Goal: Transaction & Acquisition: Purchase product/service

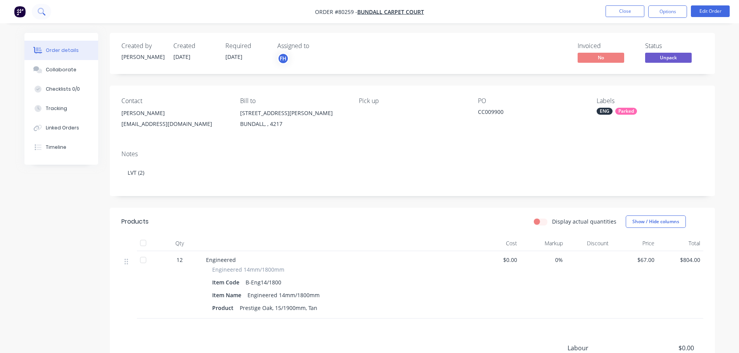
click at [38, 11] on icon at bounding box center [41, 11] width 6 height 6
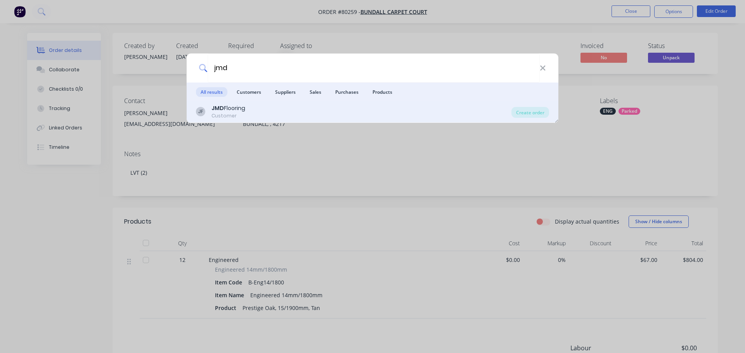
type input "jmd"
click at [225, 114] on div "Customer" at bounding box center [228, 115] width 34 height 7
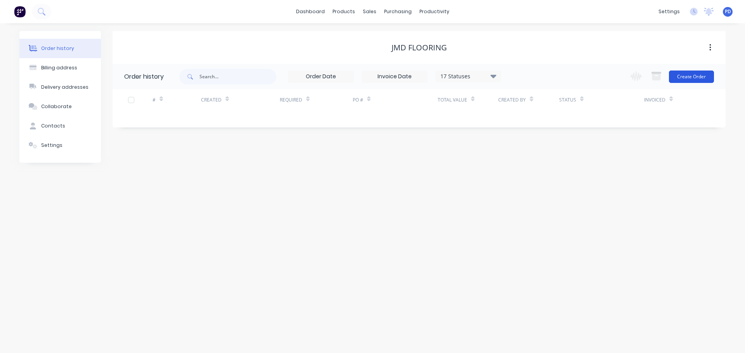
click at [691, 77] on button "Create Order" at bounding box center [691, 77] width 45 height 12
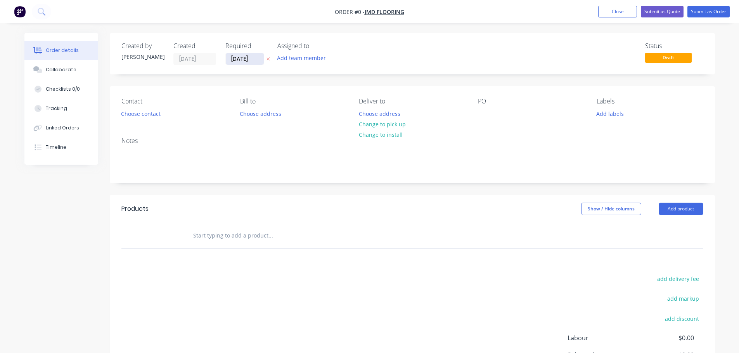
click at [258, 59] on input "[DATE]" at bounding box center [245, 59] width 38 height 12
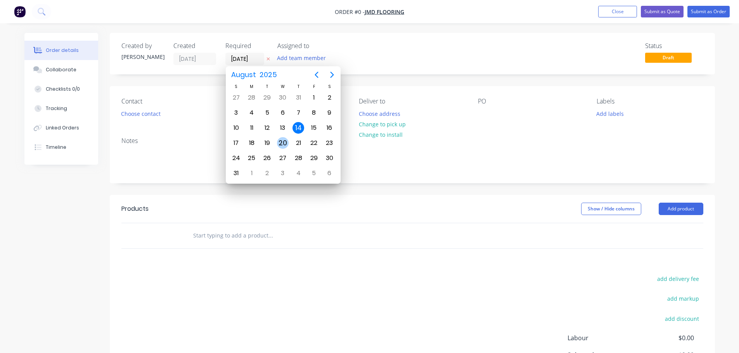
click at [285, 142] on div "20" at bounding box center [283, 143] width 12 height 12
type input "[DATE]"
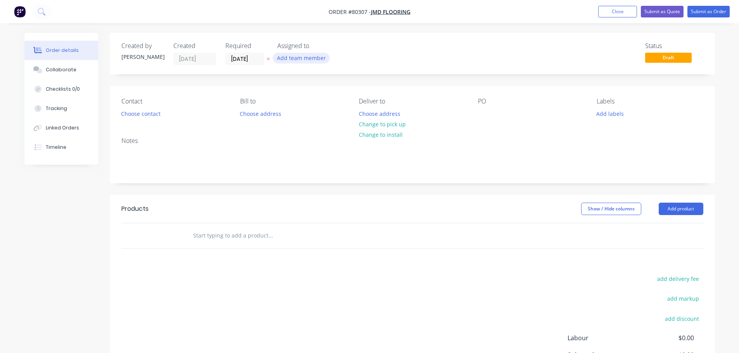
click at [295, 59] on button "Add team member" at bounding box center [301, 58] width 57 height 10
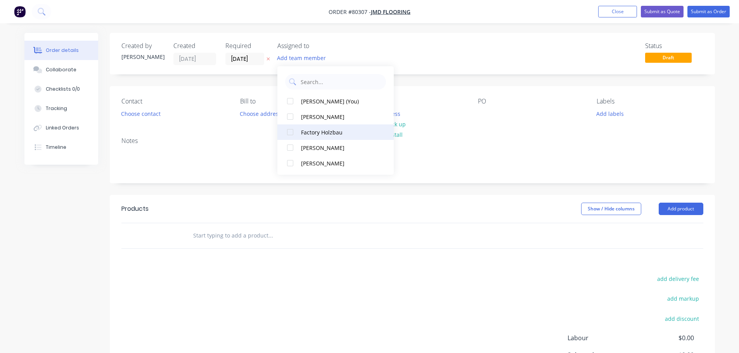
click at [289, 134] on div at bounding box center [290, 132] width 16 height 16
click at [135, 117] on button "Choose contact" at bounding box center [141, 113] width 48 height 10
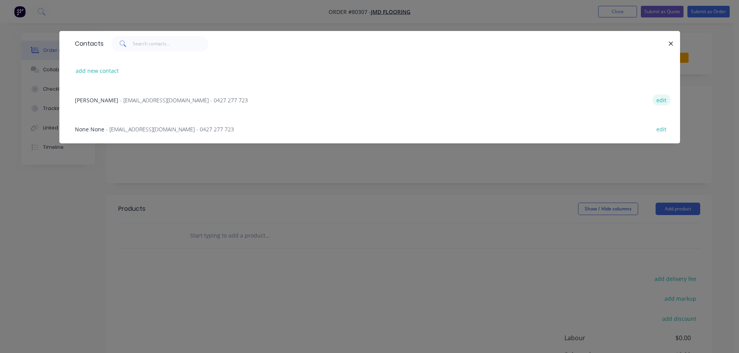
click at [661, 100] on button "edit" at bounding box center [661, 100] width 18 height 10
select select "AU"
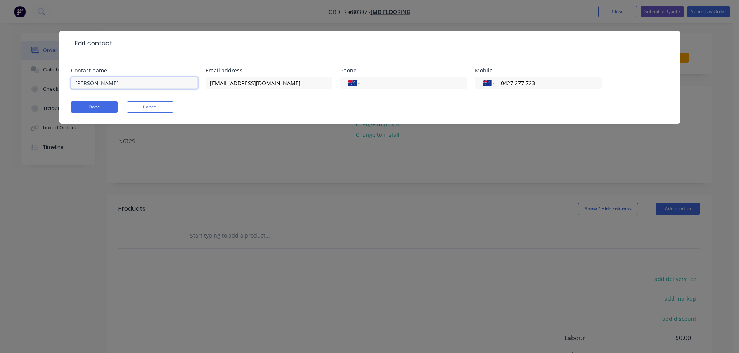
click at [112, 86] on input "Josh None" at bounding box center [134, 83] width 127 height 12
type input "[PERSON_NAME]"
click at [99, 110] on button "Done" at bounding box center [94, 107] width 47 height 12
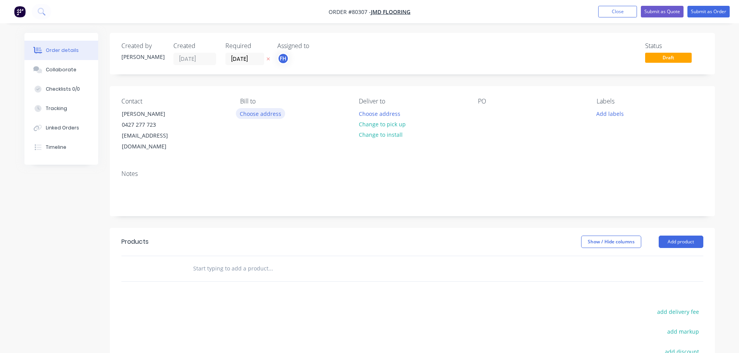
click at [252, 114] on button "Choose address" at bounding box center [261, 113] width 50 height 10
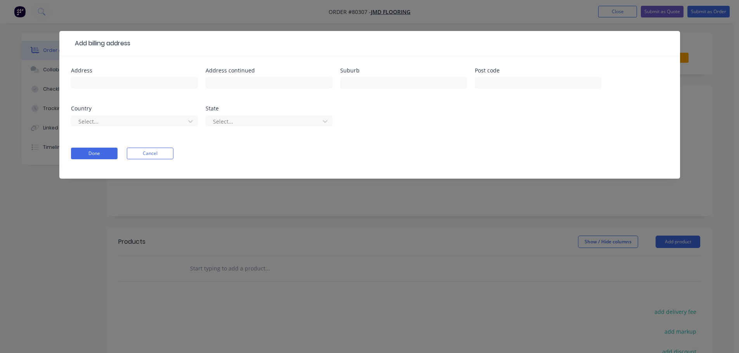
click at [140, 151] on button "Cancel" at bounding box center [150, 154] width 47 height 12
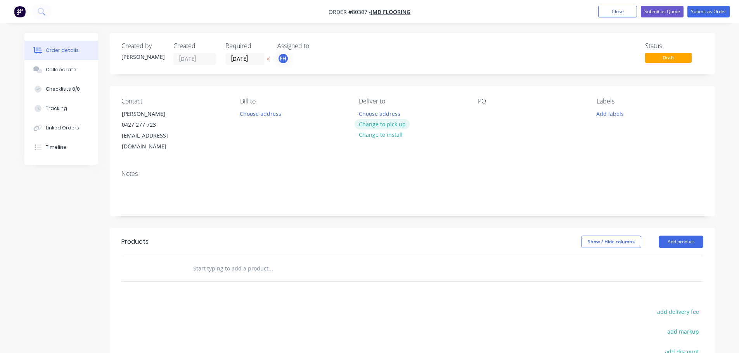
click at [377, 126] on button "Change to pick up" at bounding box center [381, 124] width 55 height 10
click at [480, 116] on div at bounding box center [484, 113] width 12 height 11
click at [600, 116] on button "Add labels" at bounding box center [610, 113] width 36 height 10
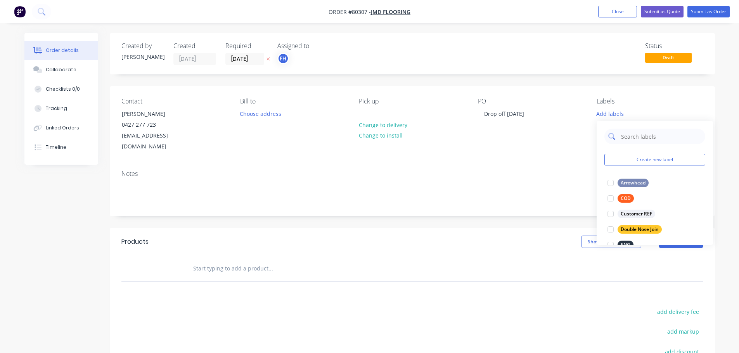
click at [644, 139] on input "text" at bounding box center [660, 137] width 81 height 16
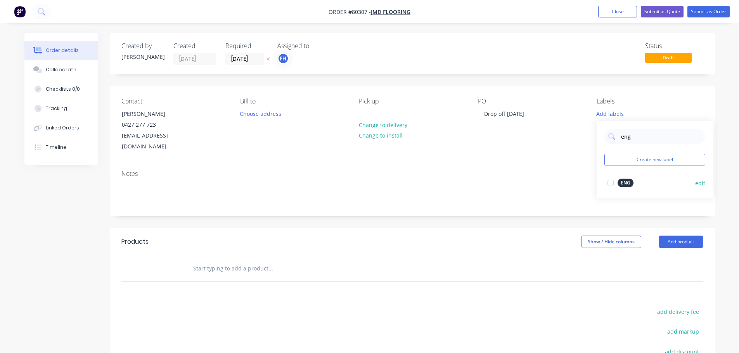
click at [610, 178] on div at bounding box center [611, 183] width 16 height 16
drag, startPoint x: 637, startPoint y: 134, endPoint x: 592, endPoint y: 129, distance: 44.8
click at [593, 129] on body "Order #80307 - JMD Flooring Add product Close Submit as Quote Submit as Order O…" at bounding box center [369, 240] width 739 height 480
type input "e"
click at [612, 180] on div at bounding box center [611, 179] width 16 height 16
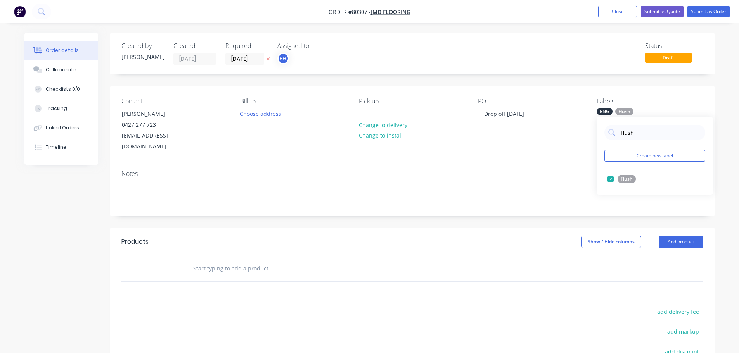
type input "flush"
click at [35, 8] on button at bounding box center [41, 12] width 19 height 16
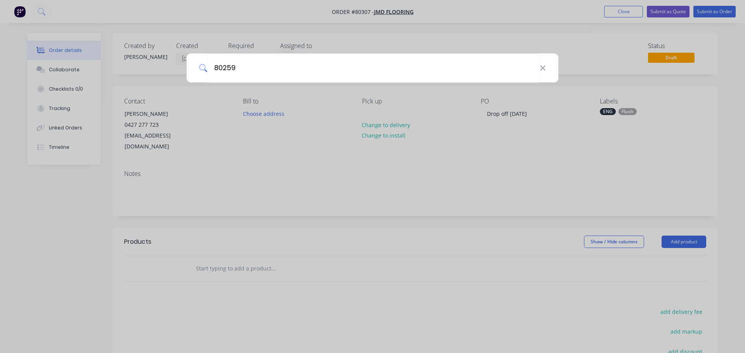
type input "80259"
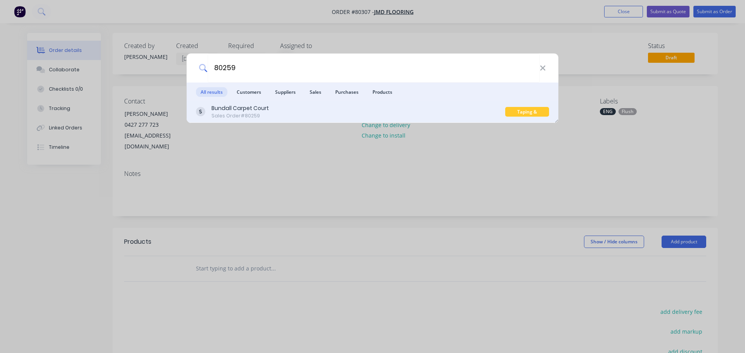
click at [250, 108] on div "Bundall Carpet Court" at bounding box center [239, 108] width 57 height 8
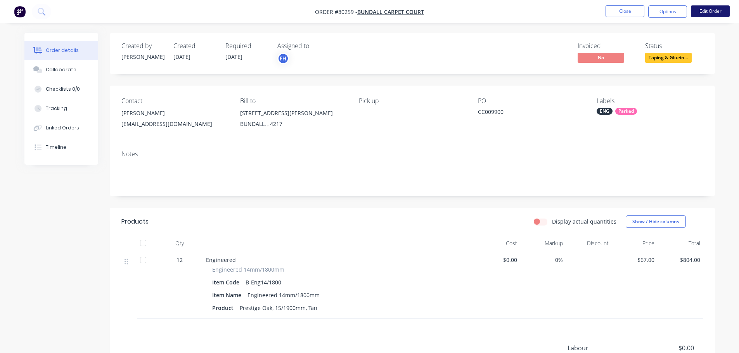
click at [708, 8] on button "Edit Order" at bounding box center [710, 11] width 39 height 12
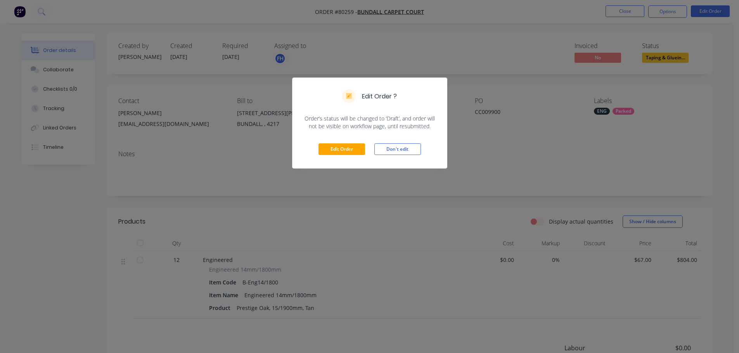
click at [352, 156] on div "Edit Order Don't edit" at bounding box center [369, 149] width 154 height 38
click at [348, 149] on button "Edit Order" at bounding box center [341, 149] width 47 height 12
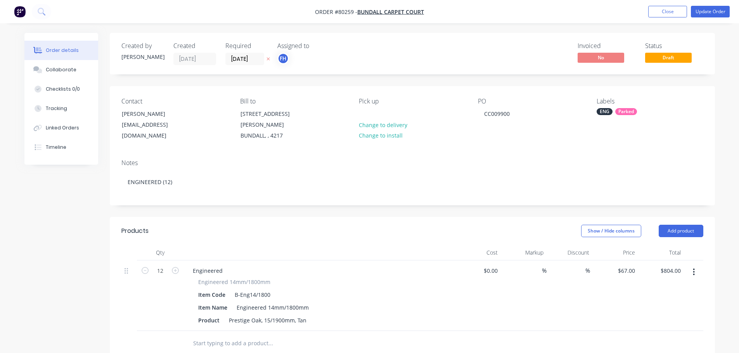
click at [625, 112] on div "Parked" at bounding box center [626, 111] width 22 height 7
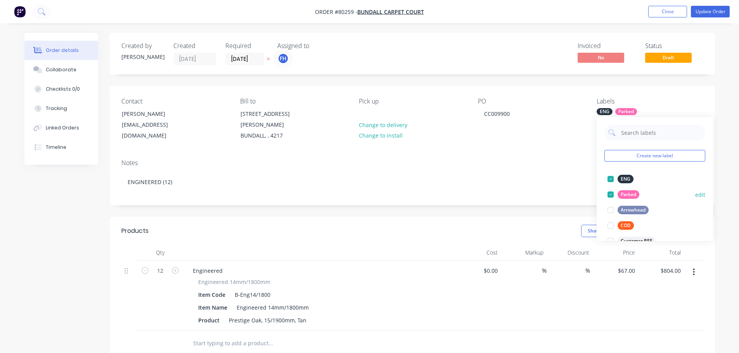
click at [610, 195] on div at bounding box center [611, 195] width 16 height 16
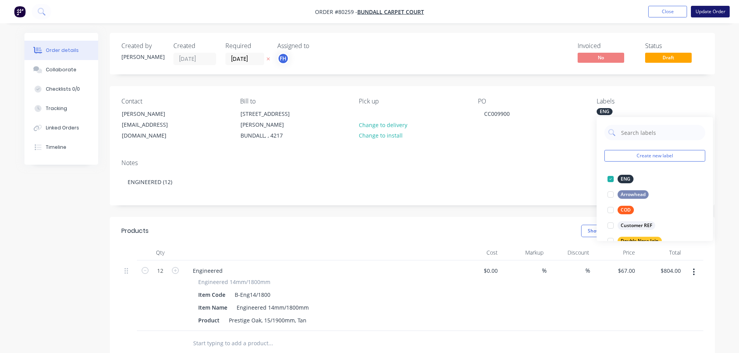
click at [709, 9] on button "Update Order" at bounding box center [710, 12] width 39 height 12
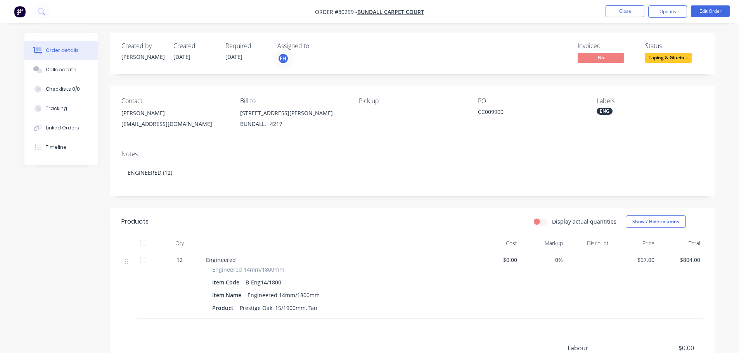
click at [66, 12] on nav "Order #80259 - Bundall Carpet Court Close Options Edit Order" at bounding box center [369, 11] width 739 height 23
click at [42, 10] on icon at bounding box center [41, 11] width 7 height 7
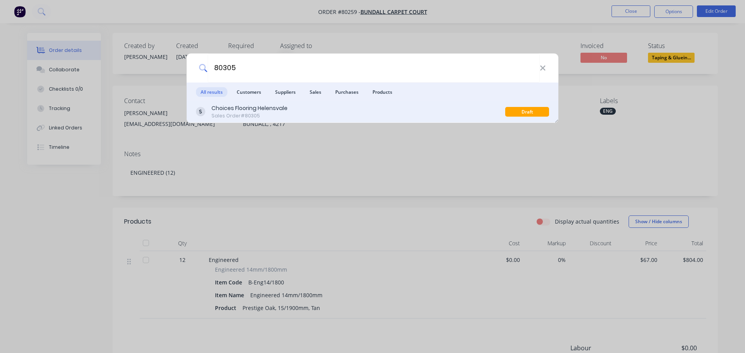
type input "80305"
click at [527, 112] on div "Draft" at bounding box center [527, 112] width 44 height 10
click at [278, 110] on div "Choices Flooring Helensvale" at bounding box center [249, 108] width 76 height 8
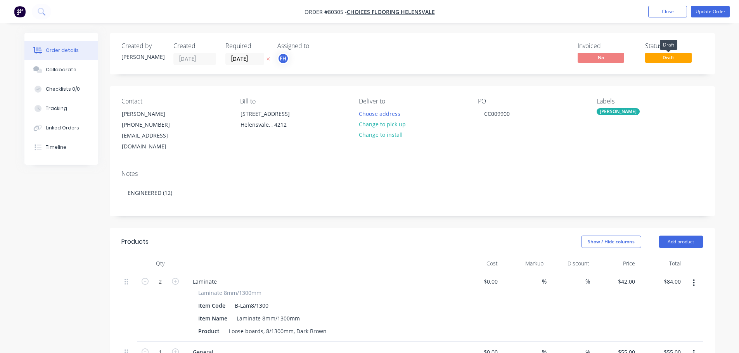
click at [673, 55] on span "Draft" at bounding box center [668, 58] width 47 height 10
click at [712, 13] on button "Update Order" at bounding box center [710, 12] width 39 height 12
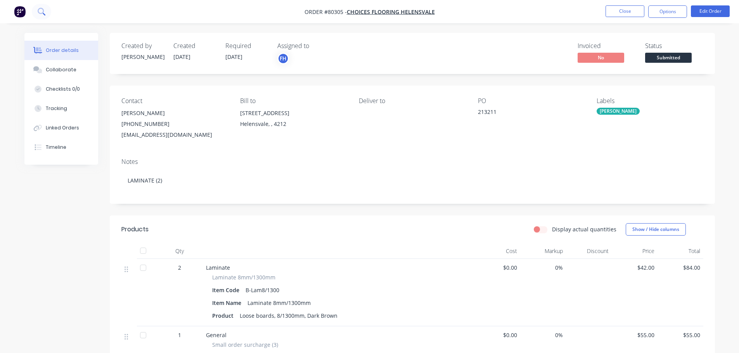
click at [40, 7] on button at bounding box center [41, 12] width 19 height 16
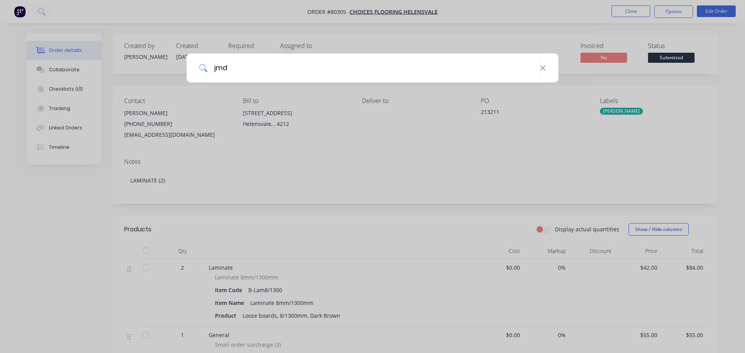
type input "jmd"
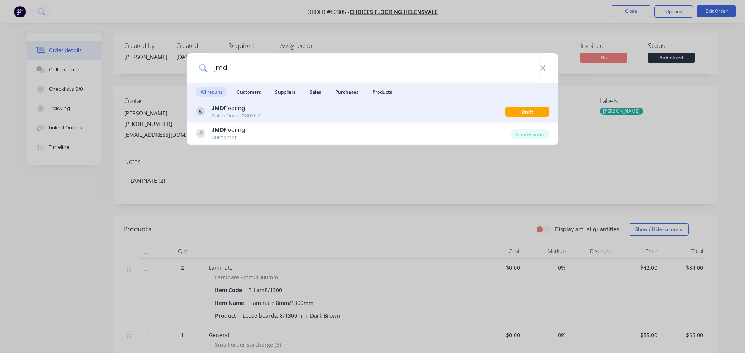
click at [228, 112] on div "Sales Order #80307" at bounding box center [235, 115] width 48 height 7
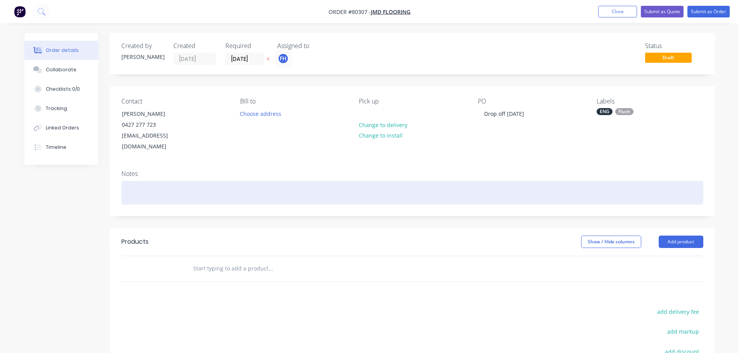
click at [137, 181] on div at bounding box center [412, 193] width 582 height 24
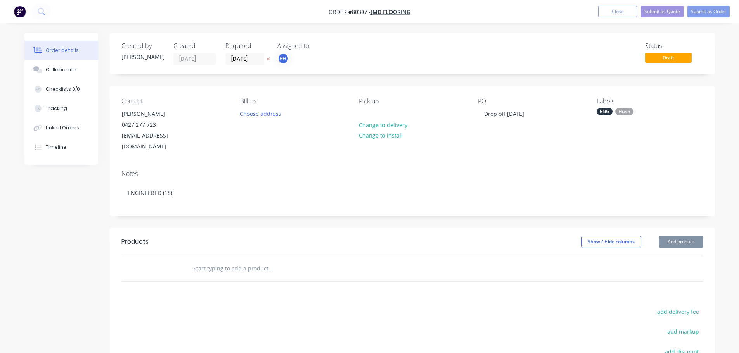
click at [202, 261] on input "text" at bounding box center [270, 269] width 155 height 16
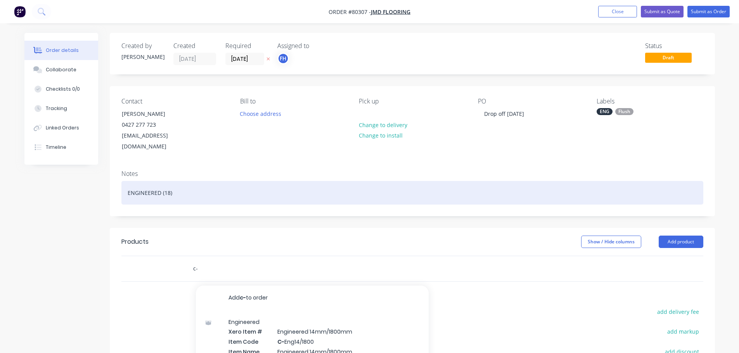
type input "c-"
click at [176, 182] on div "ENGINEERED (18)" at bounding box center [412, 193] width 582 height 24
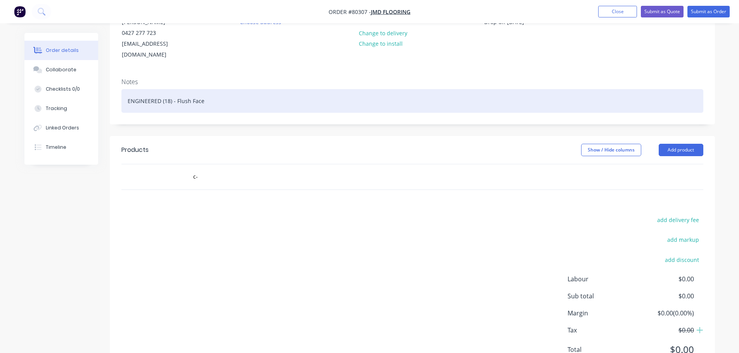
scroll to position [116, 0]
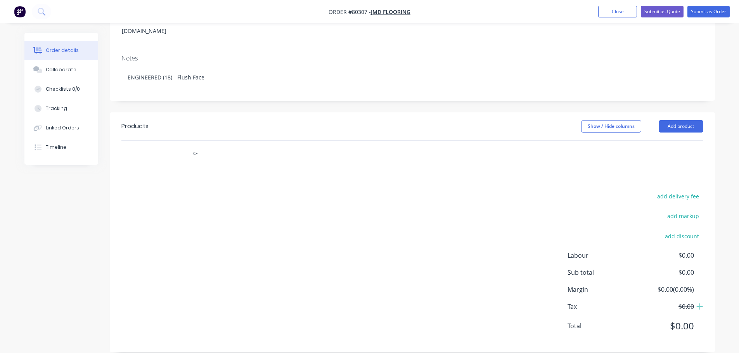
click at [205, 145] on input "c-" at bounding box center [270, 153] width 155 height 16
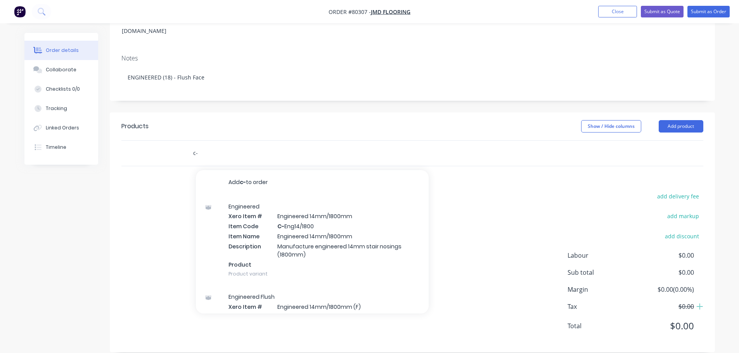
drag, startPoint x: 203, startPoint y: 143, endPoint x: 180, endPoint y: 144, distance: 22.5
click at [180, 144] on div "c- Add c- to order Engineered Xero Item # Engineered 14mm/1800mm Item Code C- E…" at bounding box center [412, 153] width 582 height 25
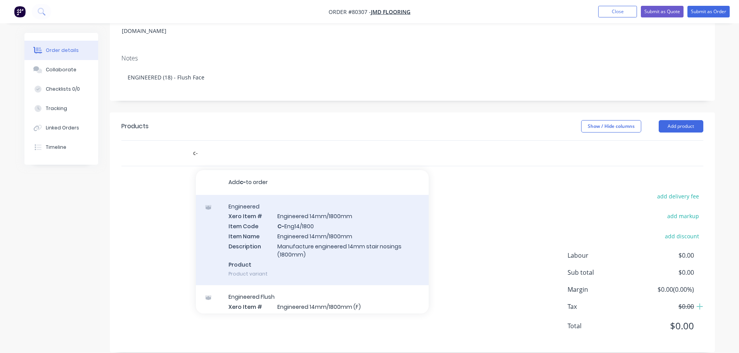
click at [294, 221] on div "Engineered Xero Item # Engineered 14mm/1800mm Item Code C- Eng14/1800 Item Name…" at bounding box center [312, 240] width 233 height 91
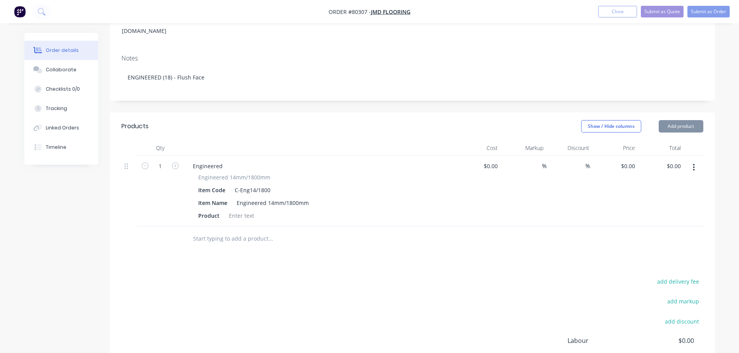
type input "$85.00"
click at [248, 210] on div at bounding box center [241, 215] width 31 height 11
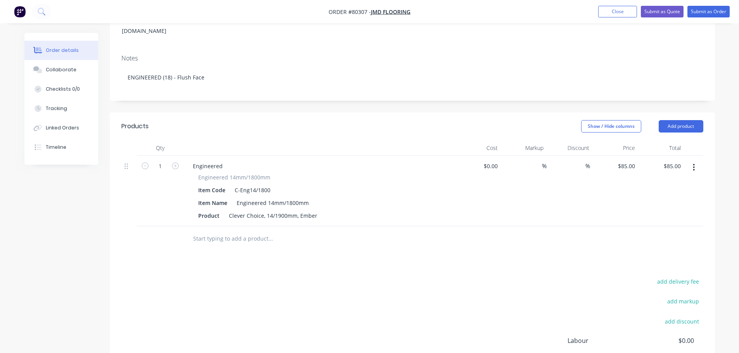
click at [171, 161] on button "button" at bounding box center [175, 165] width 10 height 8
type input "2"
type input "$170.00"
click at [163, 161] on input "2" at bounding box center [160, 167] width 20 height 12
type input "18"
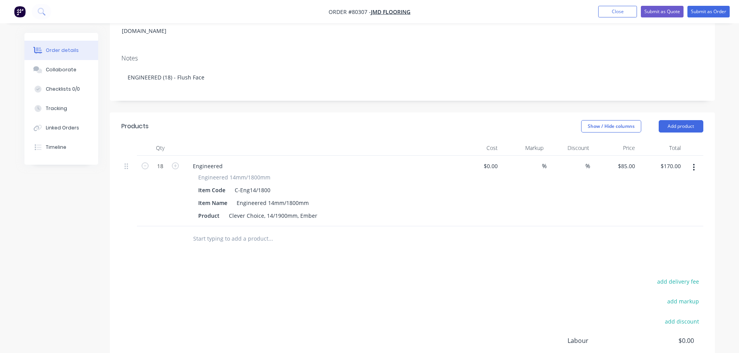
type input "$1,530.00"
click at [194, 276] on div "add delivery fee add markup add discount Labour $0.00 Sub total $170.00 Margin …" at bounding box center [412, 351] width 582 height 150
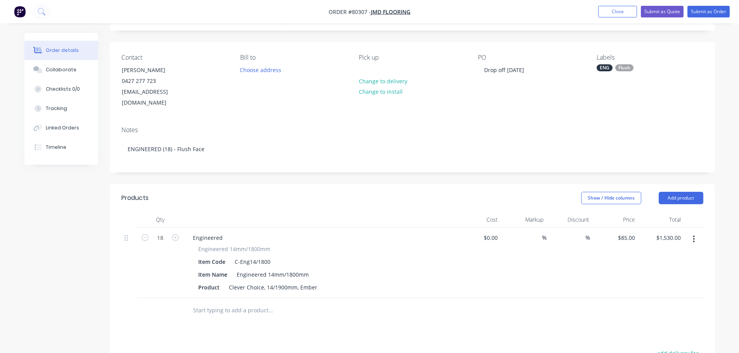
scroll to position [0, 0]
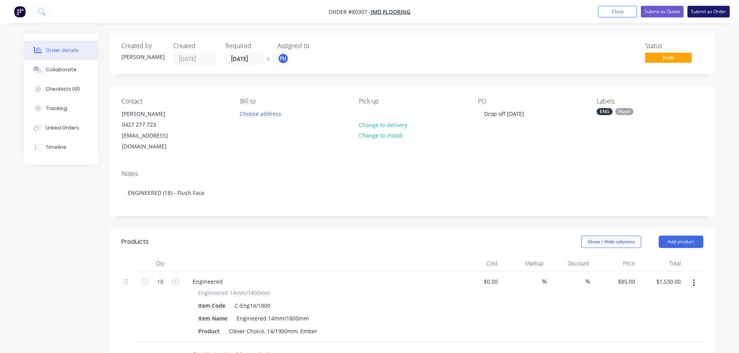
click at [720, 12] on button "Submit as Order" at bounding box center [708, 12] width 42 height 12
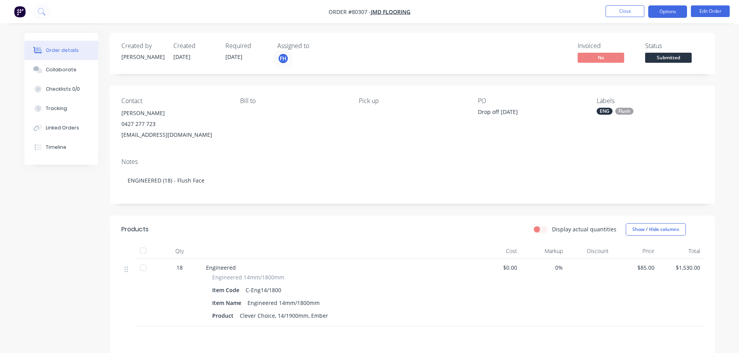
click at [676, 13] on button "Options" at bounding box center [667, 11] width 39 height 12
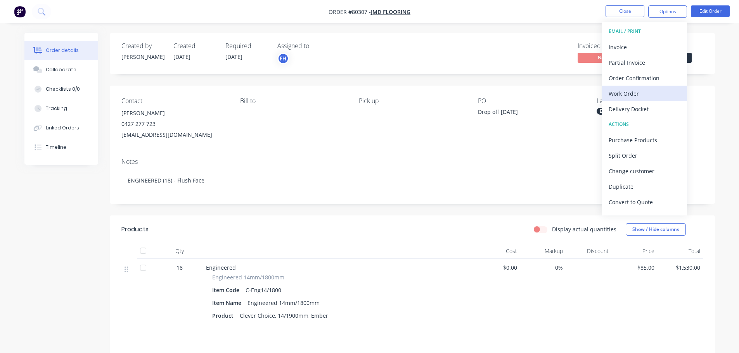
click at [636, 98] on div "Work Order" at bounding box center [643, 93] width 71 height 11
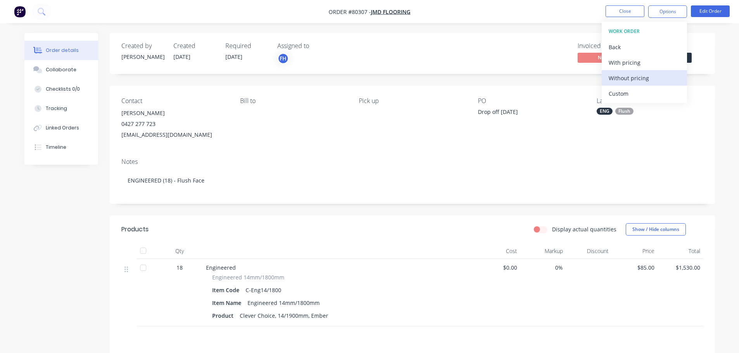
click at [624, 80] on div "Without pricing" at bounding box center [643, 78] width 71 height 11
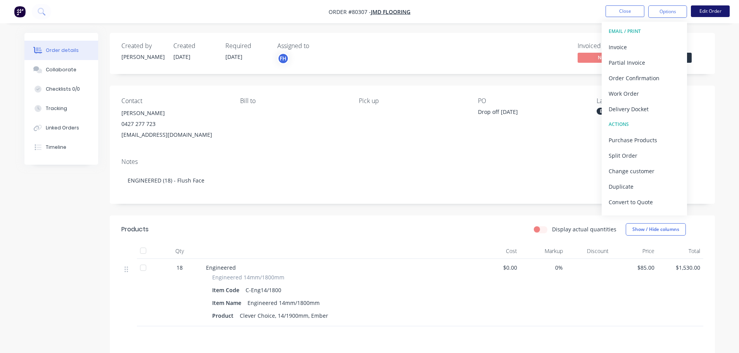
click at [704, 12] on button "Edit Order" at bounding box center [710, 11] width 39 height 12
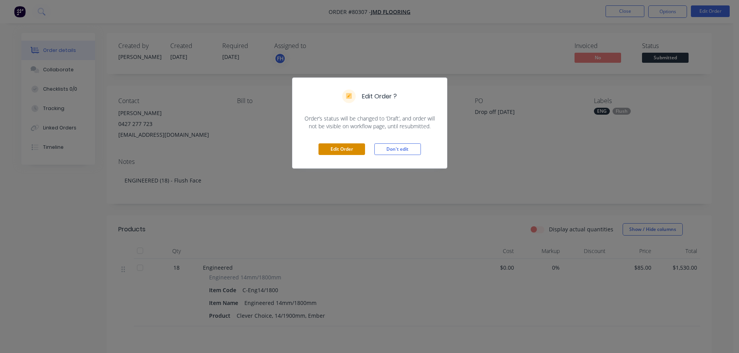
click at [331, 149] on button "Edit Order" at bounding box center [341, 149] width 47 height 12
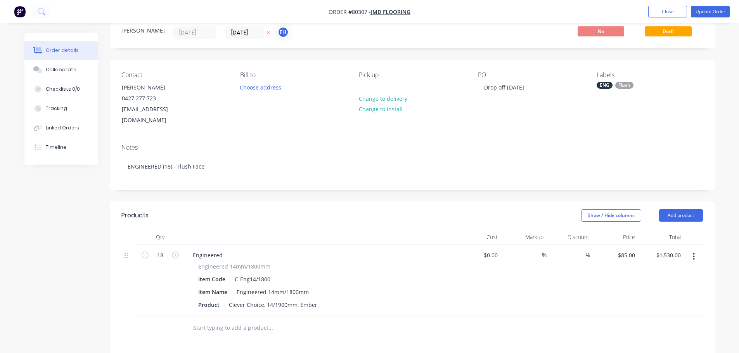
scroll to position [78, 0]
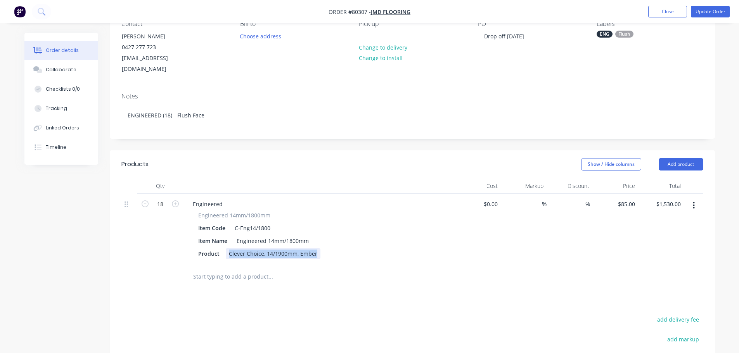
drag, startPoint x: 317, startPoint y: 242, endPoint x: 225, endPoint y: 237, distance: 92.5
click at [225, 237] on div "Engineered 14mm/1800mm Item Code C-Eng14/1800 Item Name Engineered 14mm/1800mm …" at bounding box center [319, 235] width 265 height 48
click at [204, 269] on input "text" at bounding box center [270, 277] width 155 height 16
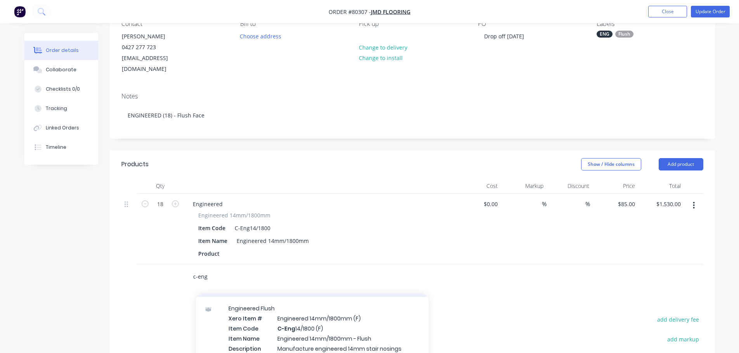
scroll to position [116, 0]
type input "c-eng"
click at [298, 313] on div "Engineered Flush Xero Item # Engineered 14mm/1800mm (F) Item Code C-Eng 14/1800…" at bounding box center [312, 338] width 233 height 91
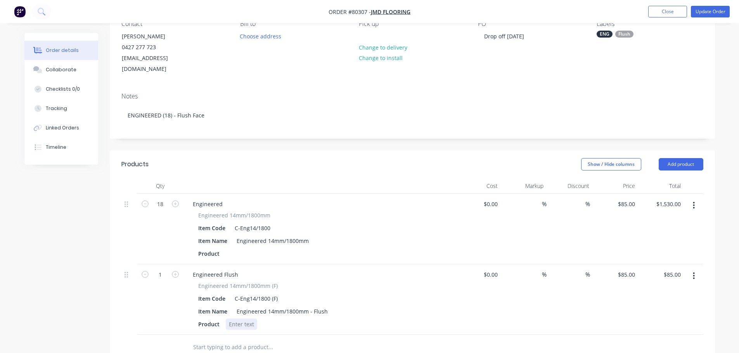
click at [243, 319] on div at bounding box center [241, 324] width 31 height 11
paste div
click at [168, 210] on input "1" at bounding box center [160, 205] width 20 height 12
type input "18"
type input "$1,530.00"
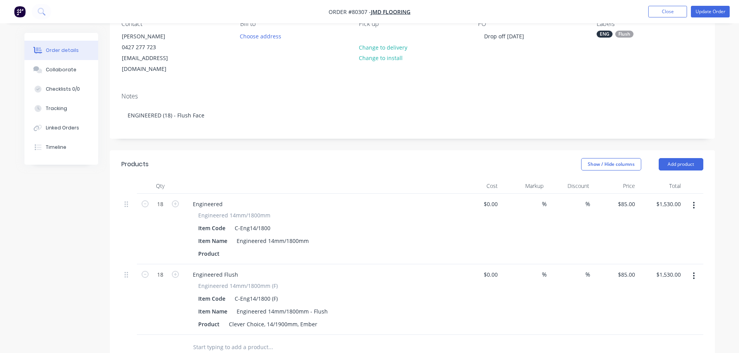
click at [691, 199] on button "button" at bounding box center [693, 206] width 18 height 14
click at [653, 267] on div "Delete" at bounding box center [666, 272] width 60 height 11
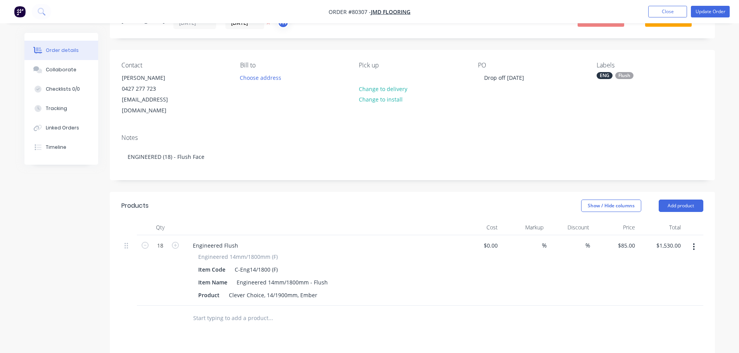
scroll to position [0, 0]
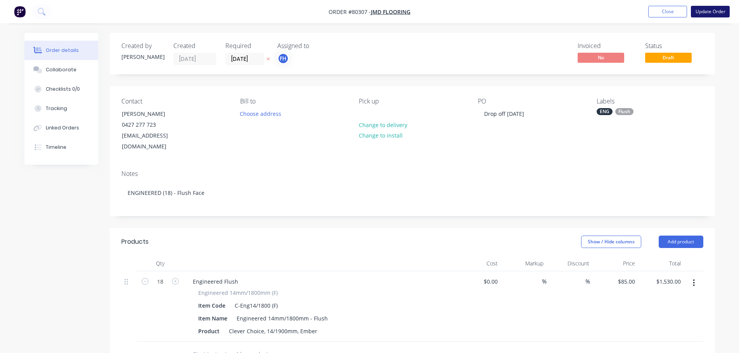
click at [715, 11] on button "Update Order" at bounding box center [710, 12] width 39 height 12
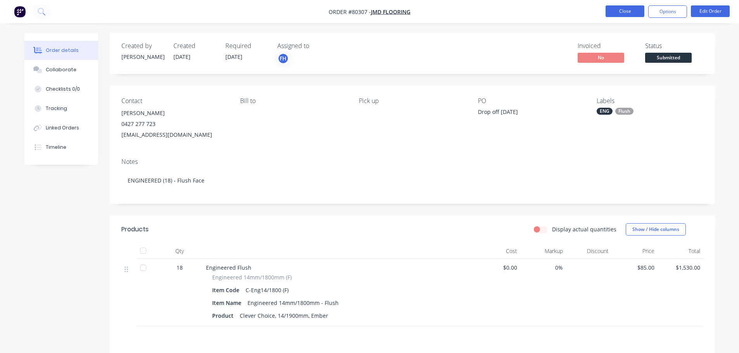
click at [629, 12] on button "Close" at bounding box center [624, 11] width 39 height 12
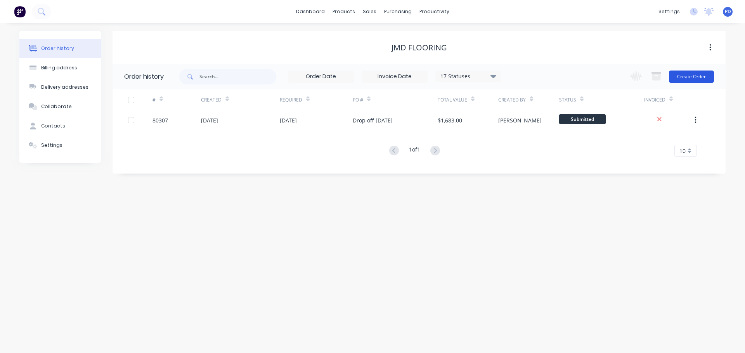
click at [690, 76] on button "Create Order" at bounding box center [691, 77] width 45 height 12
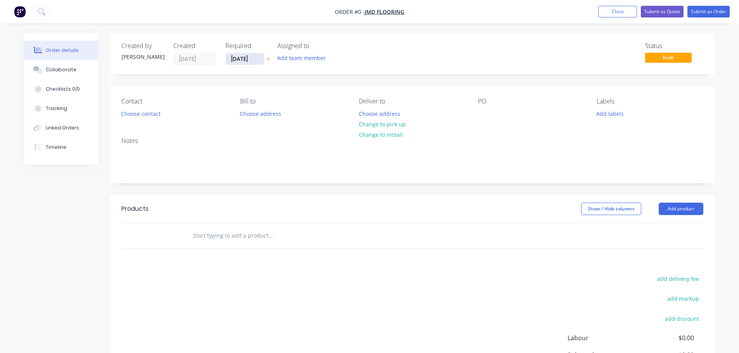
click at [251, 59] on input "[DATE]" at bounding box center [245, 59] width 38 height 12
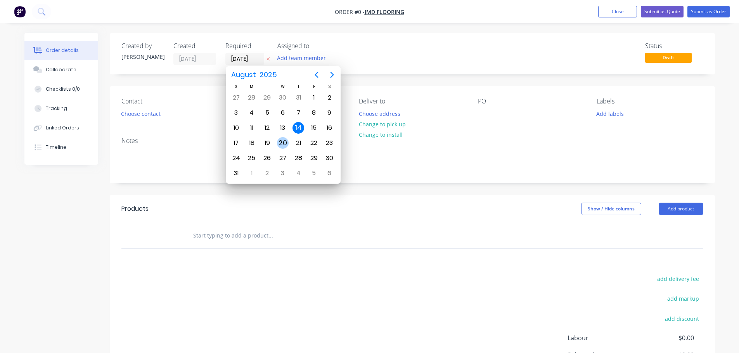
click at [280, 145] on div "20" at bounding box center [283, 143] width 12 height 12
type input "[DATE]"
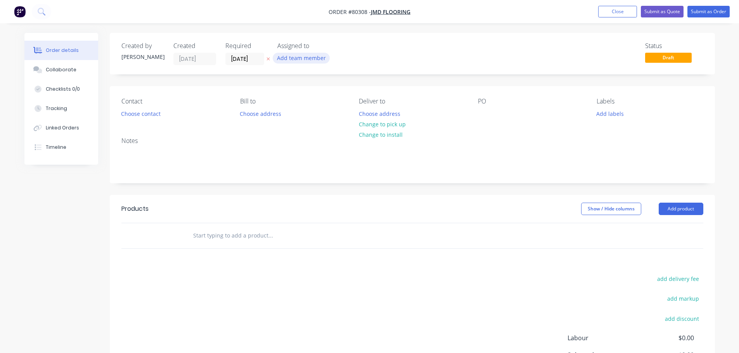
click at [299, 61] on button "Add team member" at bounding box center [301, 58] width 57 height 10
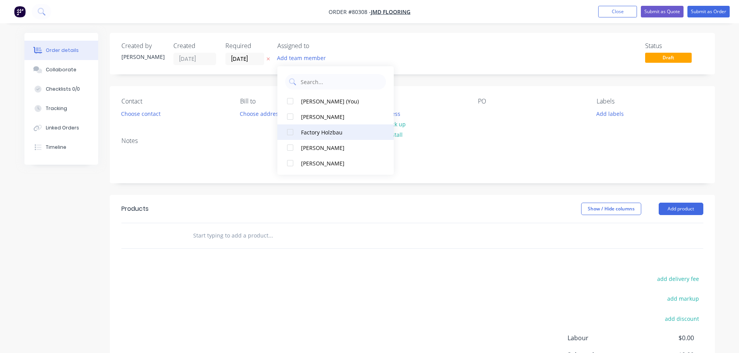
click at [289, 134] on div at bounding box center [290, 132] width 16 height 16
click at [145, 114] on button "Choose contact" at bounding box center [141, 113] width 48 height 10
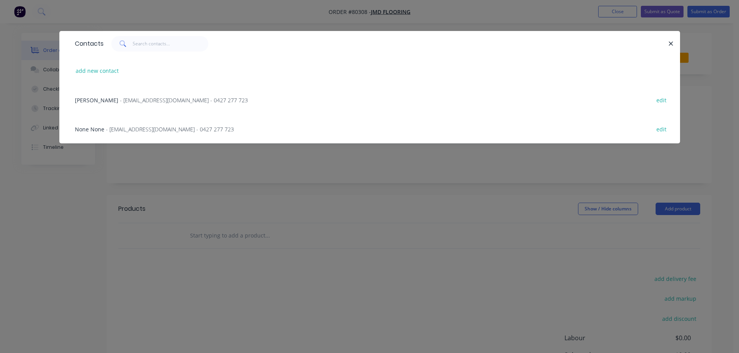
click at [129, 102] on span "- [EMAIL_ADDRESS][DOMAIN_NAME] - 0427 277 723" at bounding box center [184, 100] width 128 height 7
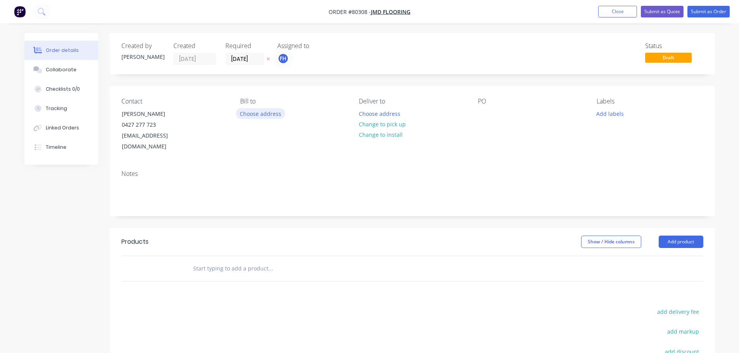
click at [264, 112] on button "Choose address" at bounding box center [261, 113] width 50 height 10
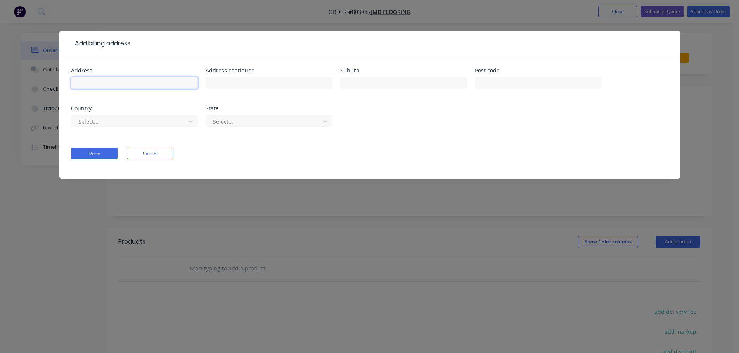
click at [121, 82] on input "text" at bounding box center [134, 83] width 127 height 12
click at [87, 139] on form "Address Address continued Suburb Post code Country Select... State Select... Do…" at bounding box center [369, 123] width 597 height 111
click at [133, 154] on button "Cancel" at bounding box center [150, 154] width 47 height 12
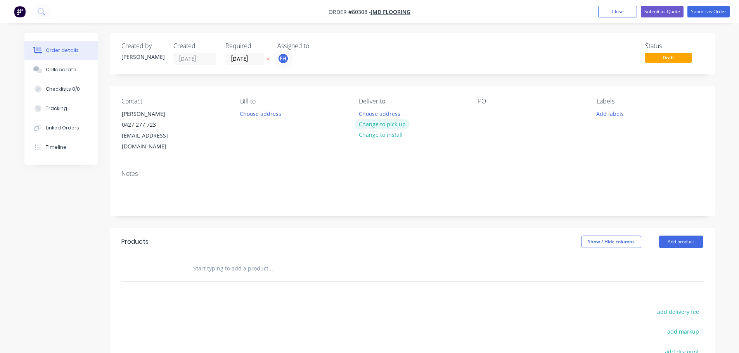
click at [385, 126] on button "Change to pick up" at bounding box center [381, 124] width 55 height 10
click at [480, 117] on div at bounding box center [484, 113] width 12 height 11
click at [608, 112] on button "Add labels" at bounding box center [610, 113] width 36 height 10
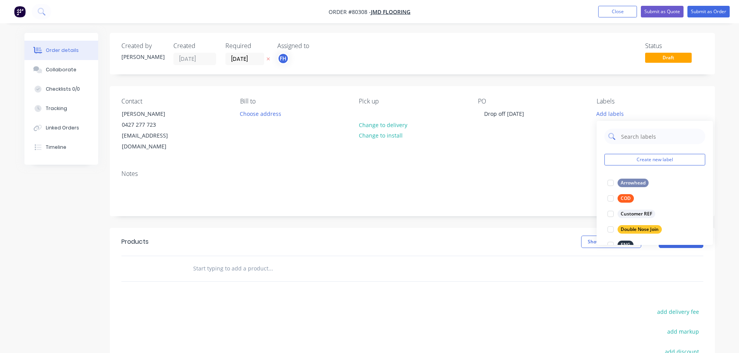
click at [629, 133] on input "text" at bounding box center [660, 137] width 81 height 16
click at [608, 226] on div at bounding box center [611, 230] width 16 height 16
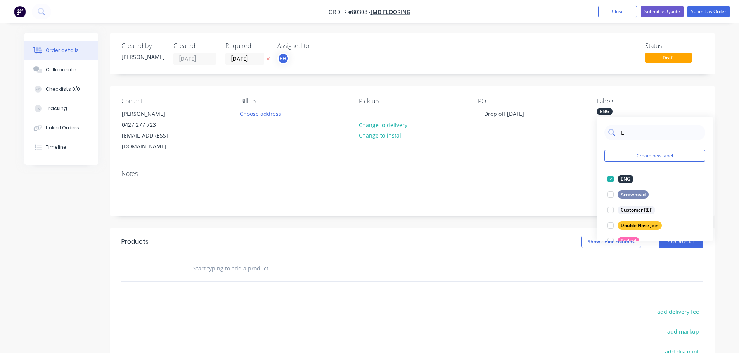
drag, startPoint x: 634, startPoint y: 133, endPoint x: 611, endPoint y: 138, distance: 23.0
click at [611, 138] on div "E" at bounding box center [654, 133] width 101 height 16
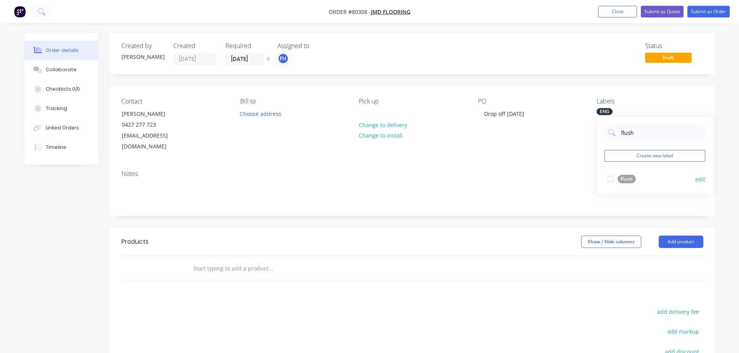
click at [609, 181] on div at bounding box center [611, 179] width 16 height 16
drag, startPoint x: 636, startPoint y: 134, endPoint x: 612, endPoint y: 140, distance: 23.9
click at [612, 140] on div "flush" at bounding box center [654, 133] width 101 height 16
type input "special"
click at [605, 179] on div at bounding box center [611, 179] width 16 height 16
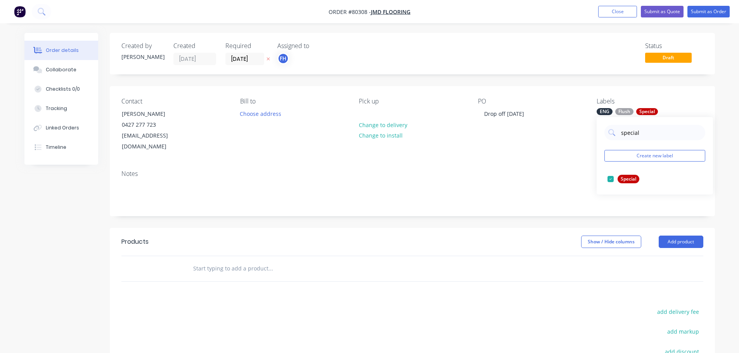
click at [524, 146] on div "Contact [PERSON_NAME] [PHONE_NUMBER] [EMAIL_ADDRESS][DOMAIN_NAME] Bill to Choos…" at bounding box center [412, 125] width 605 height 78
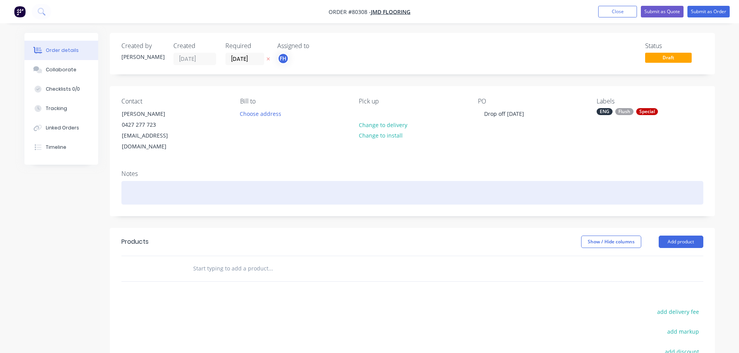
click at [149, 181] on div at bounding box center [412, 193] width 582 height 24
drag, startPoint x: 141, startPoint y: 181, endPoint x: 88, endPoint y: 192, distance: 53.6
click at [89, 192] on div "Created by [PERSON_NAME] Created [DATE] Required [DATE] Assigned to FH Status D…" at bounding box center [369, 256] width 690 height 447
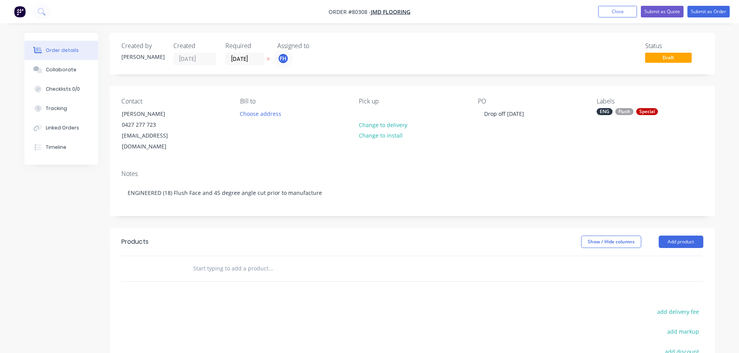
click at [205, 261] on input "text" at bounding box center [270, 269] width 155 height 16
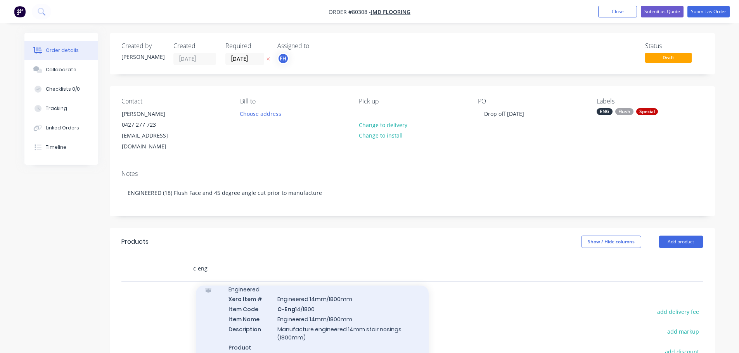
scroll to position [78, 0]
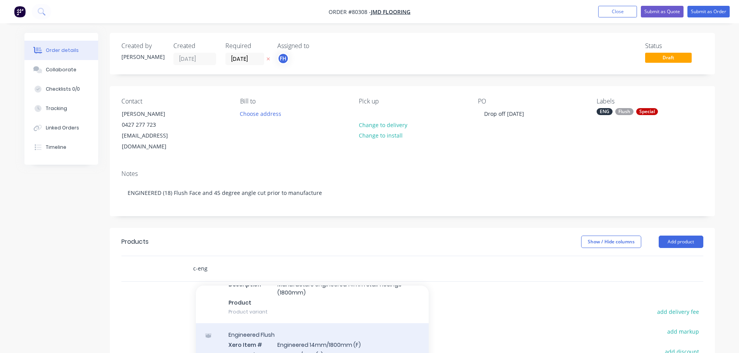
type input "c-eng"
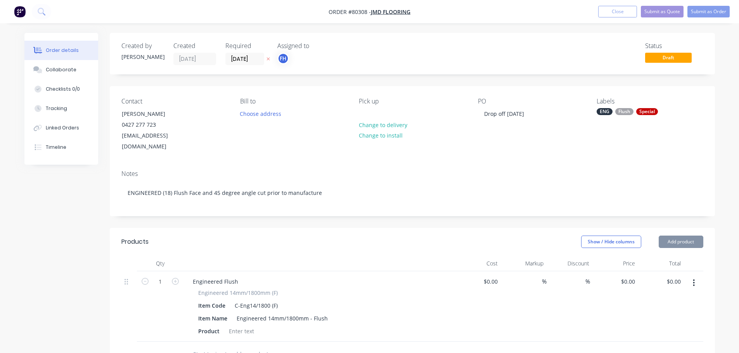
type input "$85.00"
click at [163, 276] on input "1" at bounding box center [160, 282] width 20 height 12
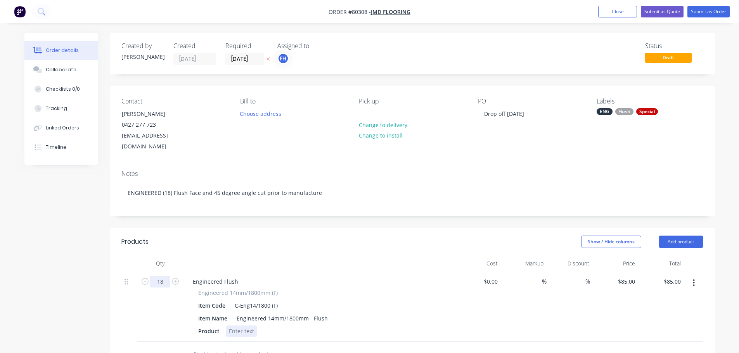
type input "18"
type input "$1,530.00"
click at [235, 326] on div at bounding box center [241, 331] width 31 height 11
paste div
click at [323, 326] on div "Product Clever Choice, 14/1900mm, Tundra" at bounding box center [317, 331] width 245 height 11
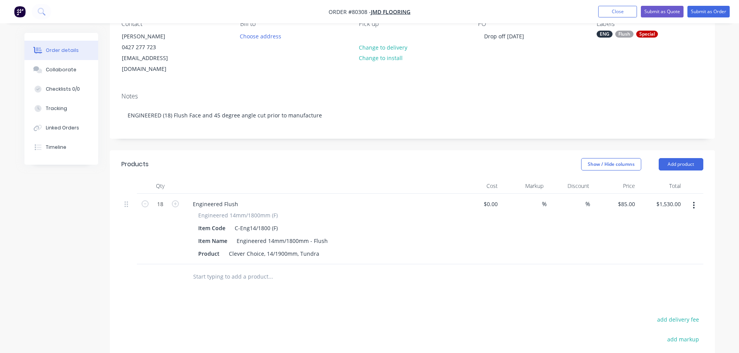
click at [217, 269] on input "text" at bounding box center [270, 277] width 155 height 16
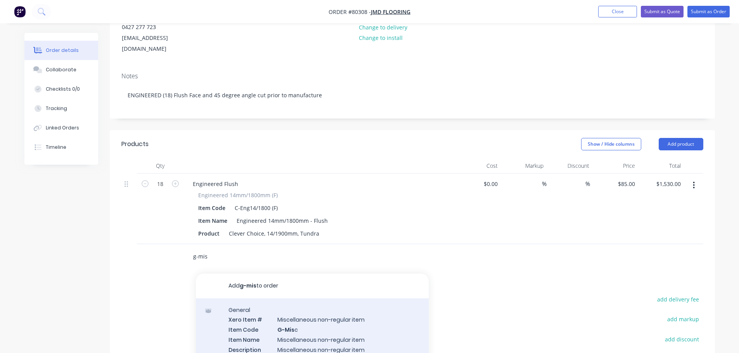
scroll to position [116, 0]
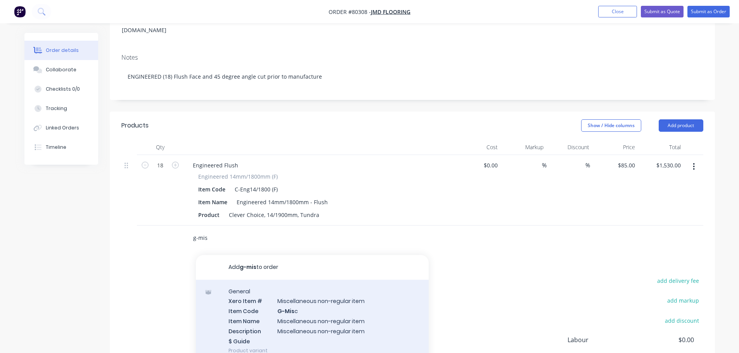
type input "g-mis"
click at [267, 307] on div "General Xero Item # Miscellaneous non-regular item Item Code G-Mis c Item Name …" at bounding box center [312, 321] width 233 height 83
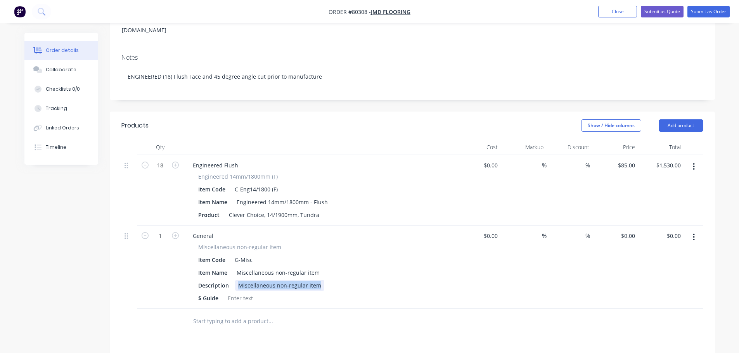
drag, startPoint x: 243, startPoint y: 276, endPoint x: 323, endPoint y: 278, distance: 80.7
click at [323, 280] on div "Description Miscellaneous non-regular item" at bounding box center [317, 285] width 245 height 11
click at [248, 280] on div "Cut end of board on a 45 degree angle" at bounding box center [288, 285] width 107 height 11
click at [349, 280] on div "Description Cut LH end of board on a 45 degree angle" at bounding box center [317, 285] width 245 height 11
click at [629, 230] on input "0" at bounding box center [629, 235] width 18 height 11
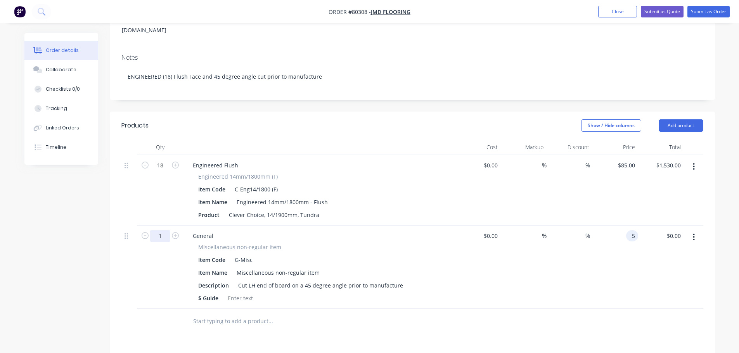
type input "$5.00"
click at [161, 171] on input "1" at bounding box center [160, 166] width 20 height 12
type input "18"
type input "$90.00"
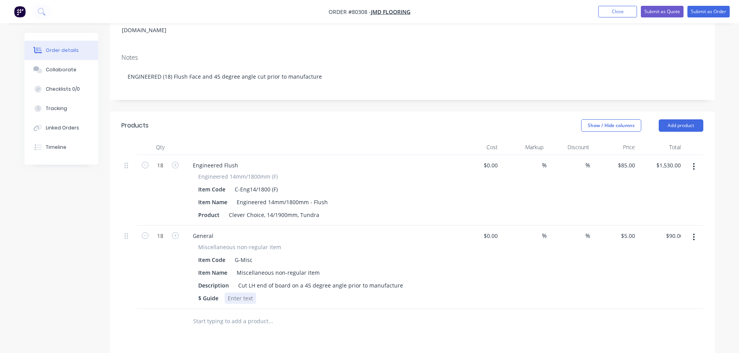
click at [451, 282] on div "Miscellaneous non-regular item Item Code G-Misc Item Name Miscellaneous non-reg…" at bounding box center [319, 273] width 265 height 61
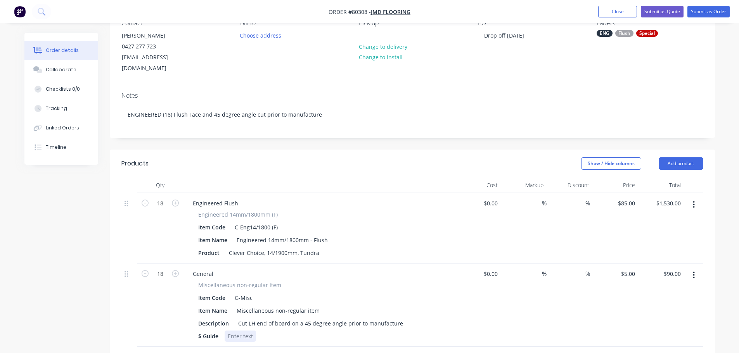
scroll to position [0, 0]
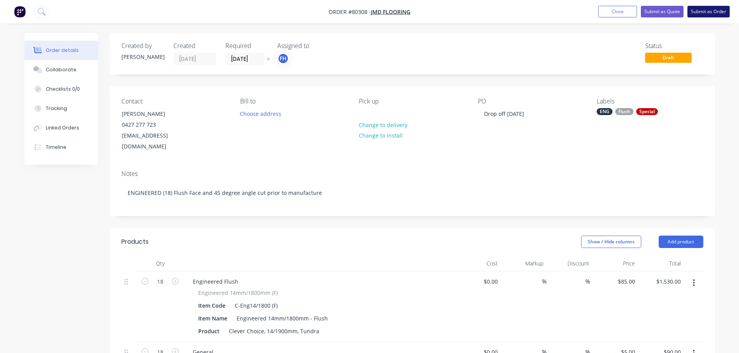
click at [701, 14] on button "Submit as Order" at bounding box center [708, 12] width 42 height 12
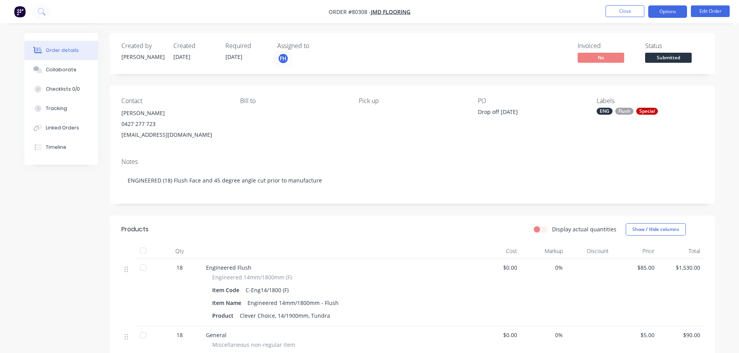
click at [675, 16] on button "Options" at bounding box center [667, 11] width 39 height 12
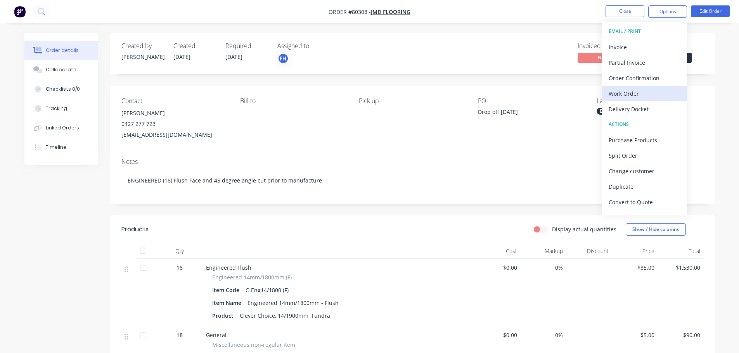
click at [632, 92] on div "Work Order" at bounding box center [643, 93] width 71 height 11
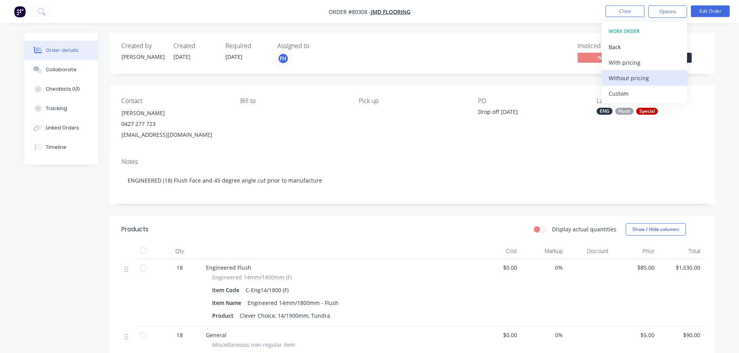
click at [618, 76] on div "Without pricing" at bounding box center [643, 78] width 71 height 11
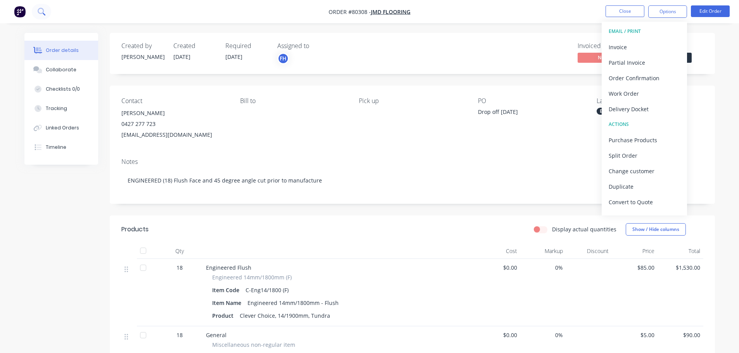
click at [41, 11] on icon at bounding box center [41, 11] width 7 height 7
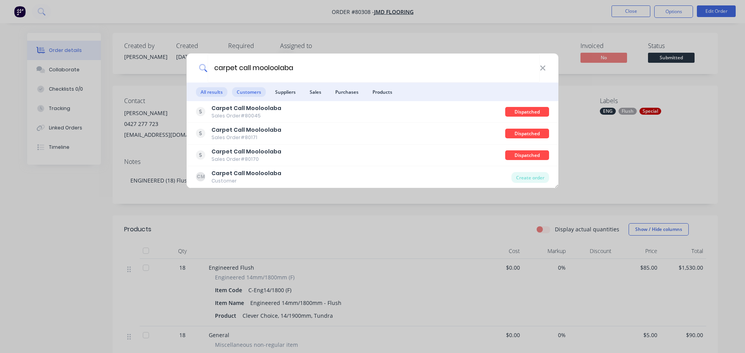
type input "carpet call mooloolaba"
click at [251, 92] on span "Customers" at bounding box center [249, 92] width 34 height 10
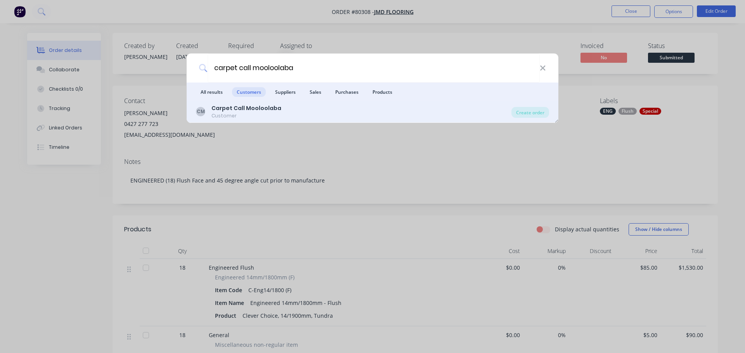
click at [238, 107] on b "Carpet Call Mooloolaba" at bounding box center [246, 108] width 70 height 8
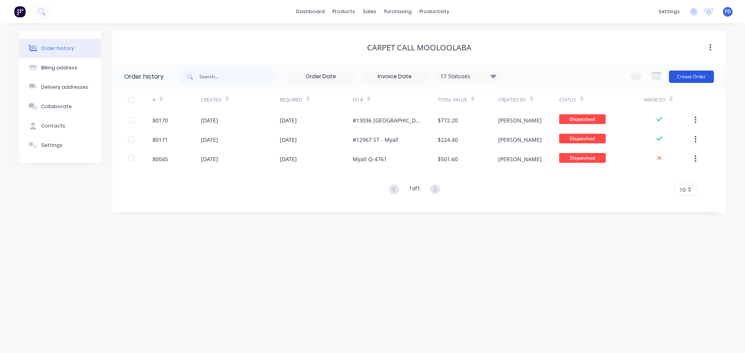
click at [696, 78] on button "Create Order" at bounding box center [691, 77] width 45 height 12
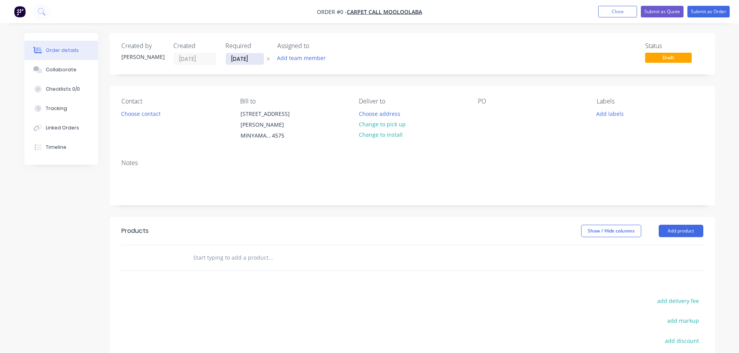
click at [256, 59] on input "[DATE]" at bounding box center [245, 59] width 38 height 12
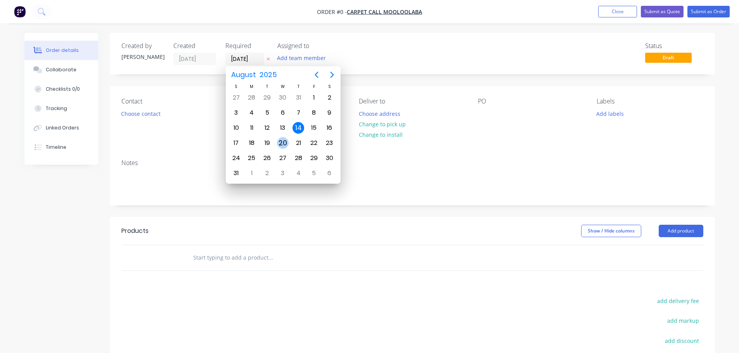
click at [277, 141] on div "20" at bounding box center [283, 143] width 12 height 12
type input "[DATE]"
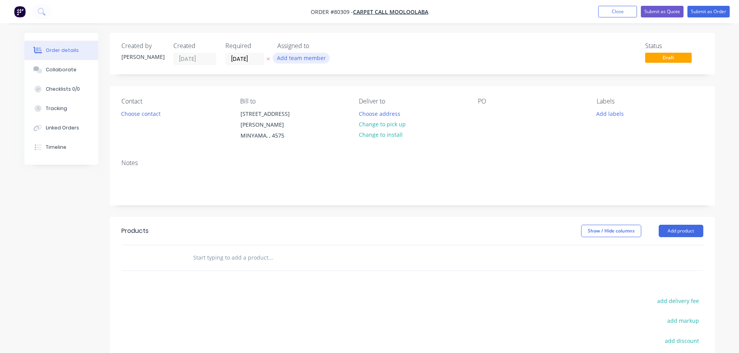
click at [294, 55] on button "Add team member" at bounding box center [301, 58] width 57 height 10
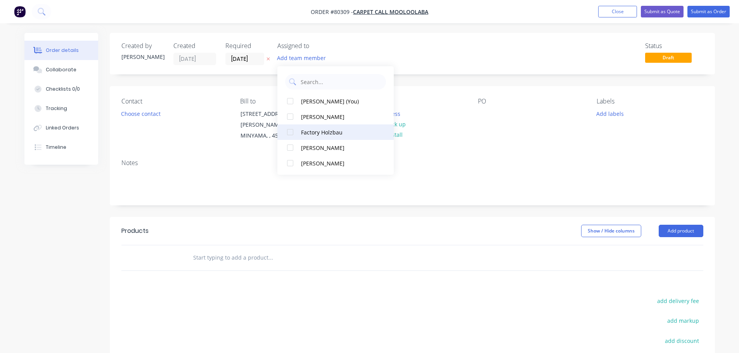
click at [288, 134] on div at bounding box center [290, 132] width 16 height 16
click at [147, 116] on button "Choose contact" at bounding box center [141, 113] width 48 height 10
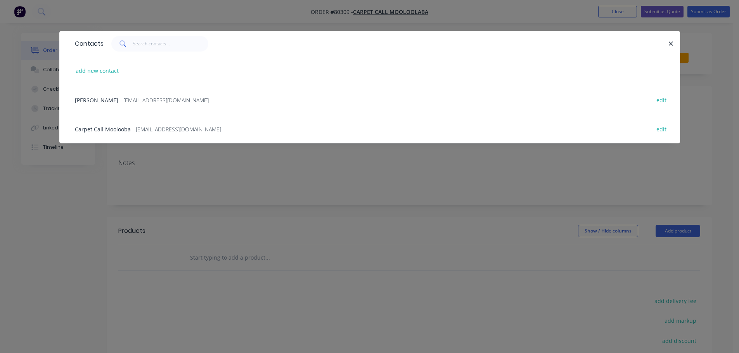
click at [125, 99] on span "- [EMAIL_ADDRESS][DOMAIN_NAME] -" at bounding box center [166, 100] width 92 height 7
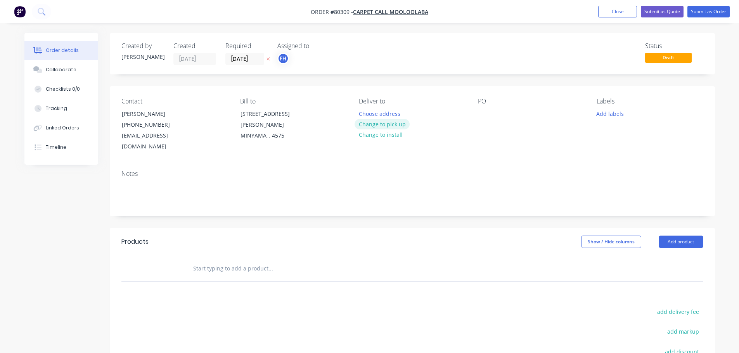
click at [380, 124] on button "Change to pick up" at bounding box center [381, 124] width 55 height 10
click at [482, 116] on div at bounding box center [484, 113] width 12 height 11
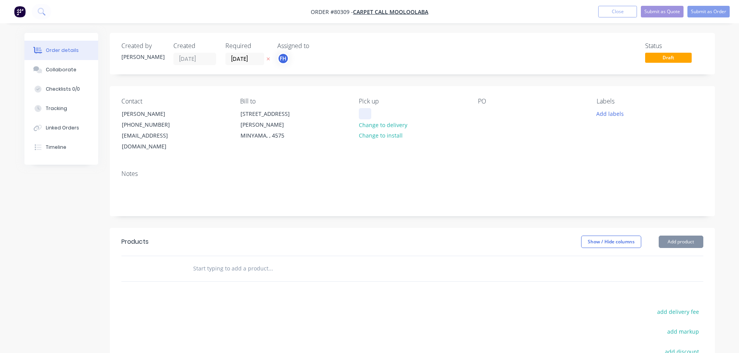
drag, startPoint x: 373, startPoint y: 108, endPoint x: 368, endPoint y: 112, distance: 6.6
click at [372, 110] on div "Pick up Change to delivery Change to install" at bounding box center [412, 125] width 106 height 55
click at [366, 113] on div at bounding box center [365, 113] width 12 height 11
click at [437, 131] on div "Pick up Smalls Change to delivery Change to install" at bounding box center [412, 125] width 106 height 55
click at [479, 108] on div at bounding box center [484, 113] width 12 height 11
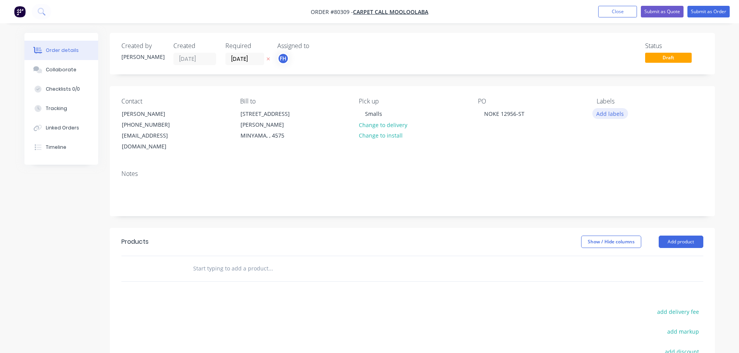
click at [615, 113] on button "Add labels" at bounding box center [610, 113] width 36 height 10
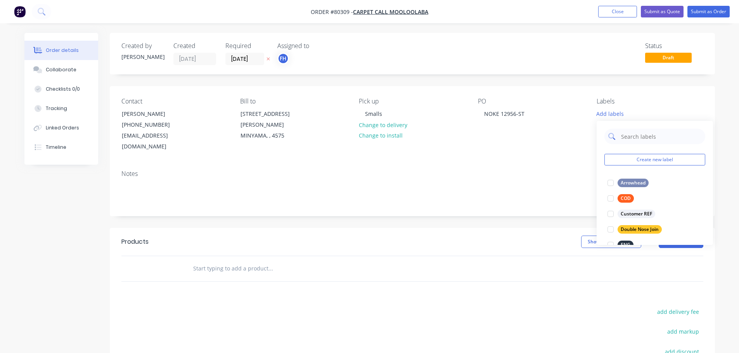
click at [630, 140] on input "text" at bounding box center [660, 137] width 81 height 16
type input "hyb"
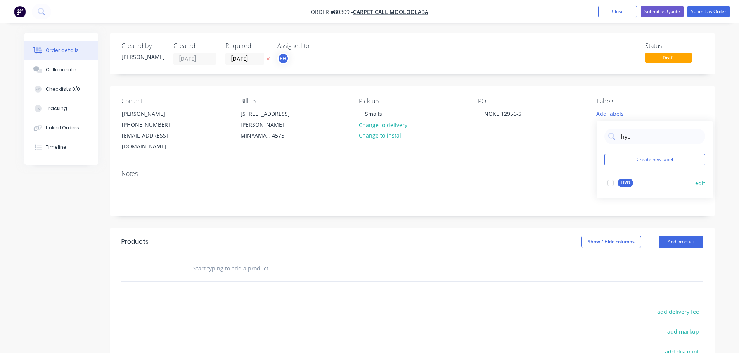
click at [610, 182] on div at bounding box center [611, 183] width 16 height 16
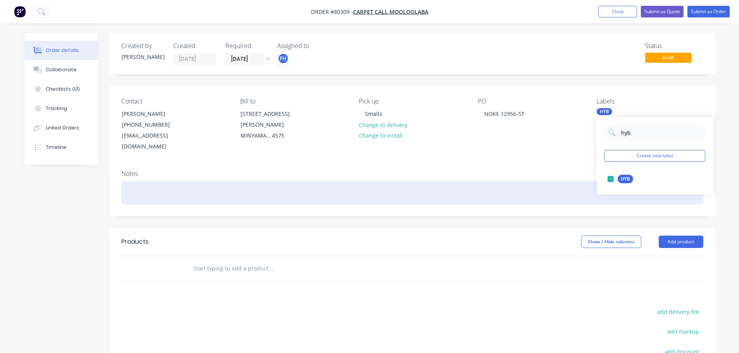
click at [154, 184] on div at bounding box center [412, 193] width 582 height 24
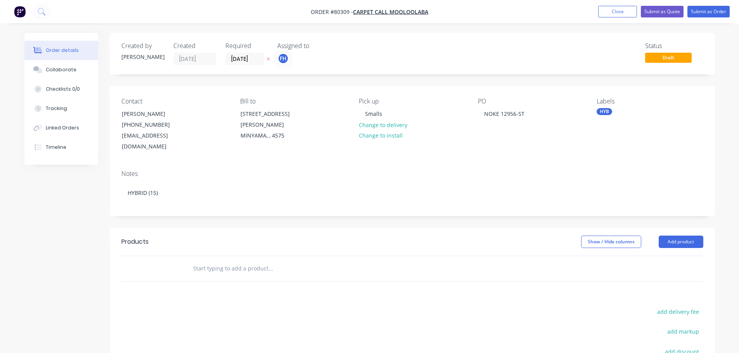
click at [214, 261] on input "text" at bounding box center [270, 269] width 155 height 16
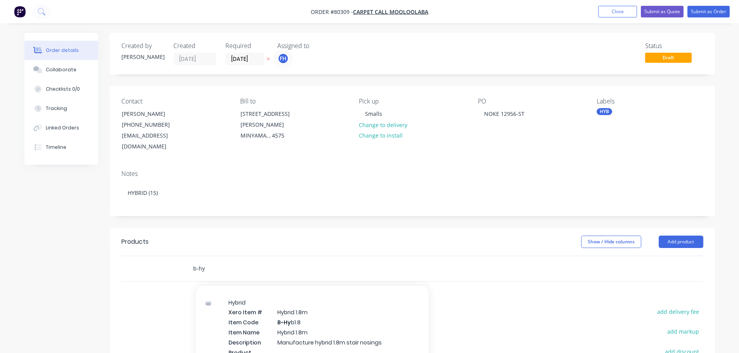
scroll to position [349, 0]
type input "b-hy"
click at [248, 308] on div "Hybrid Xero Item # Hybrid 1.8m Item Code B-Hy b1.8 Item Name Hybrid 1.8m Descri…" at bounding box center [312, 333] width 233 height 83
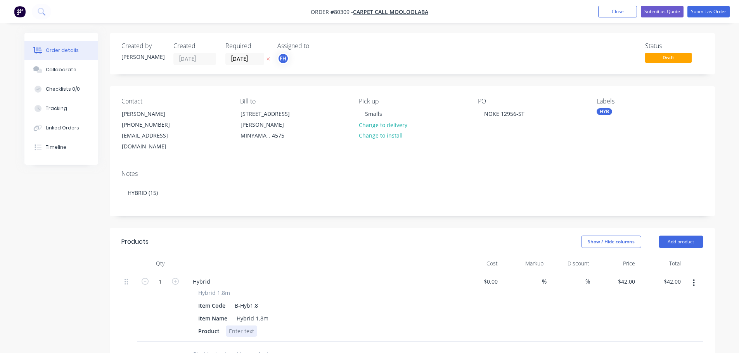
click at [227, 326] on div at bounding box center [241, 331] width 31 height 11
click at [163, 276] on input "1" at bounding box center [160, 282] width 20 height 12
type input "15"
type input "$630.00"
click at [164, 300] on div "15" at bounding box center [160, 306] width 47 height 71
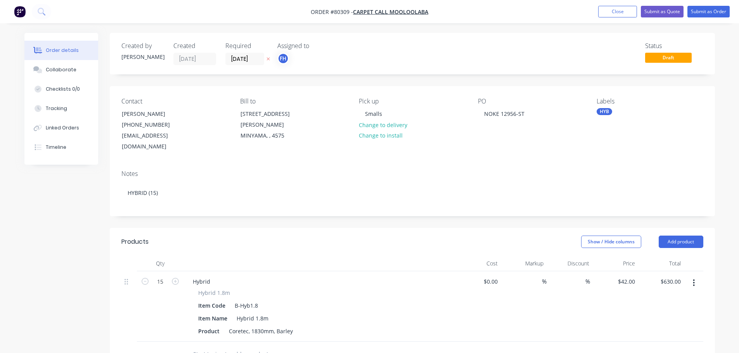
click at [702, 17] on nav "Order #80309 - Carpet Call Mooloolaba Add product Close Submit as Quote Submit …" at bounding box center [369, 11] width 739 height 23
click at [704, 14] on button "Submit as Order" at bounding box center [708, 12] width 42 height 12
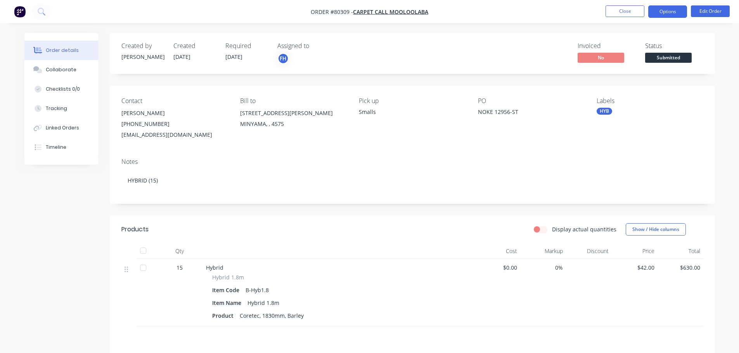
click at [671, 17] on button "Options" at bounding box center [667, 11] width 39 height 12
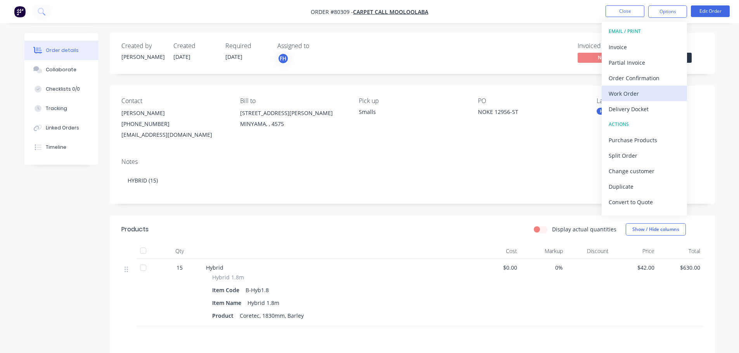
click at [619, 93] on div "Work Order" at bounding box center [643, 93] width 71 height 11
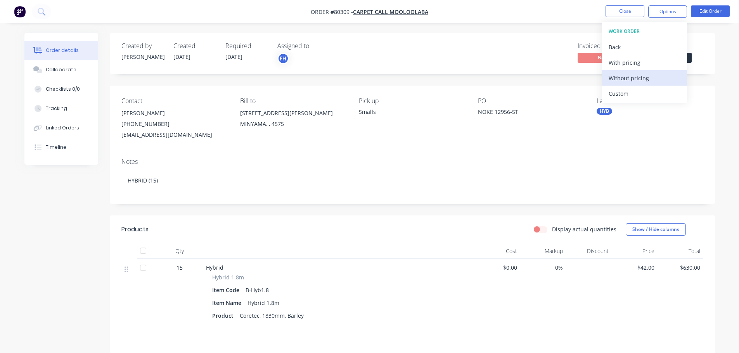
click at [619, 82] on div "Without pricing" at bounding box center [643, 78] width 71 height 11
click at [41, 9] on icon at bounding box center [41, 11] width 6 height 6
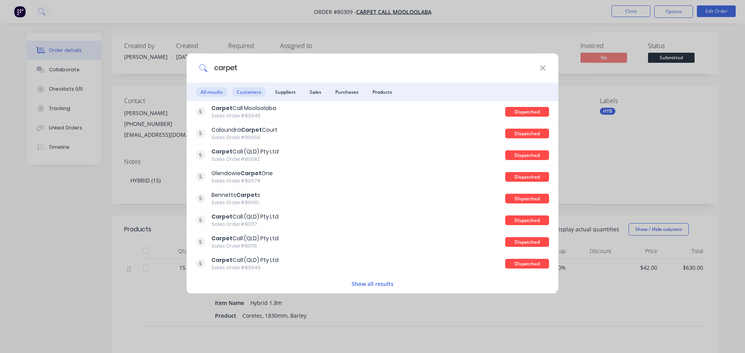
click at [245, 94] on span "Customers" at bounding box center [249, 92] width 34 height 10
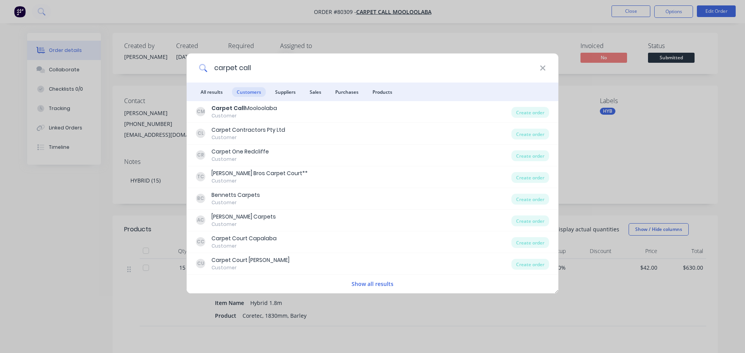
type input "carpet call"
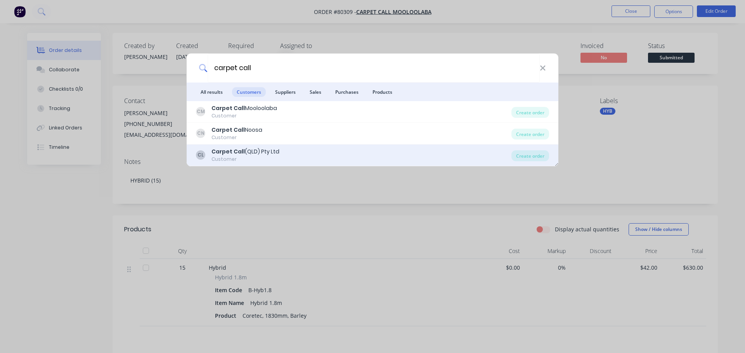
click at [237, 150] on b "Carpet Call" at bounding box center [227, 152] width 33 height 8
